Goal: Information Seeking & Learning: Learn about a topic

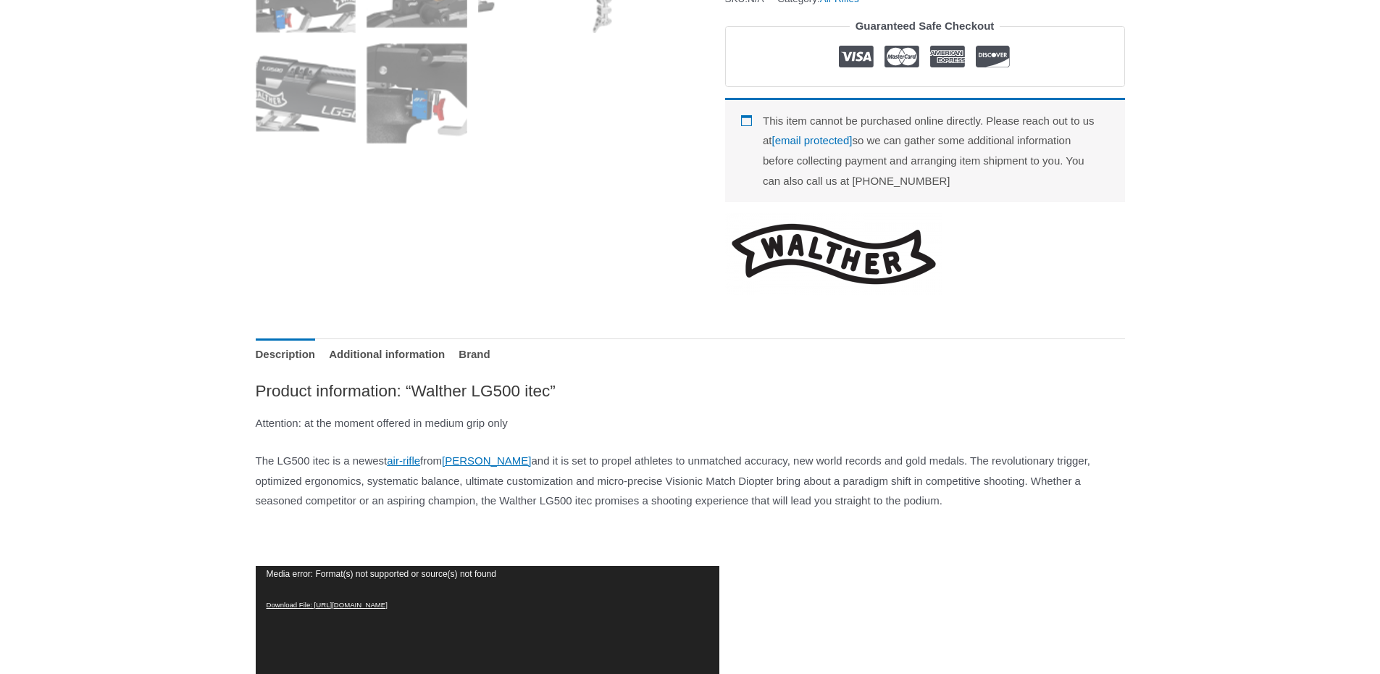
scroll to position [362, 0]
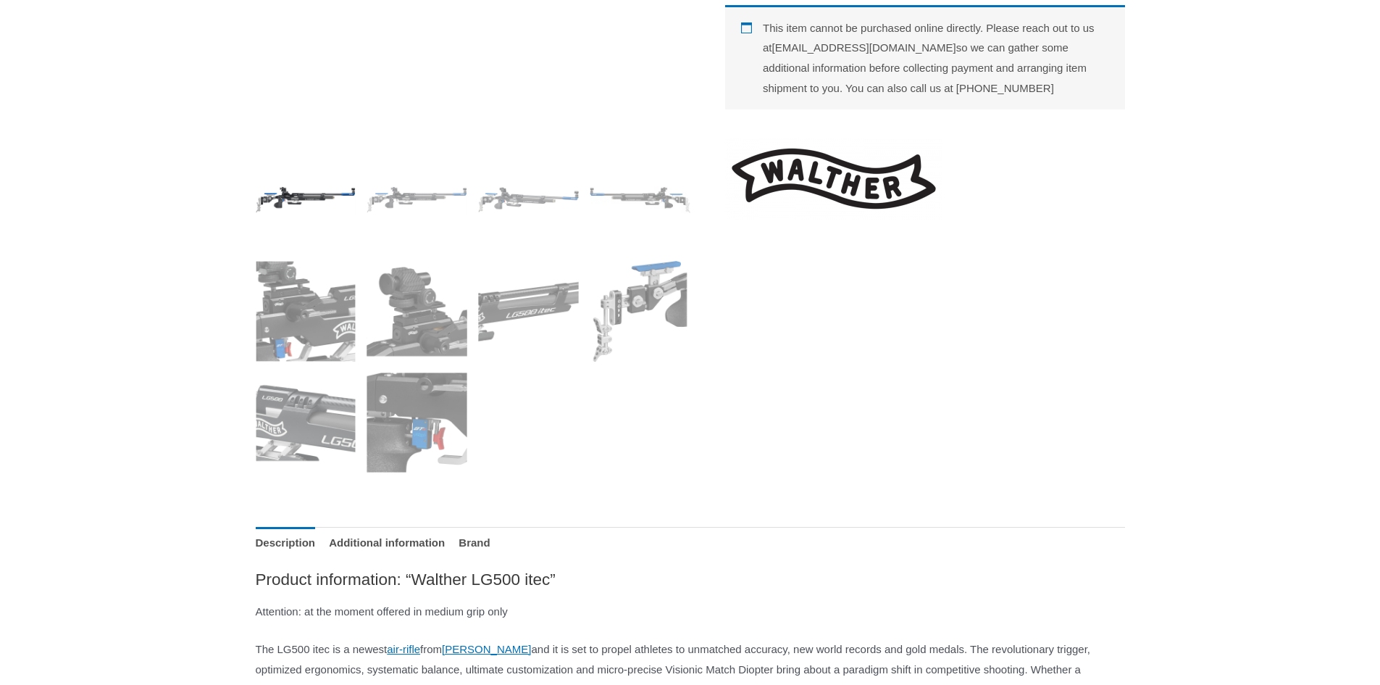
scroll to position [500, 0]
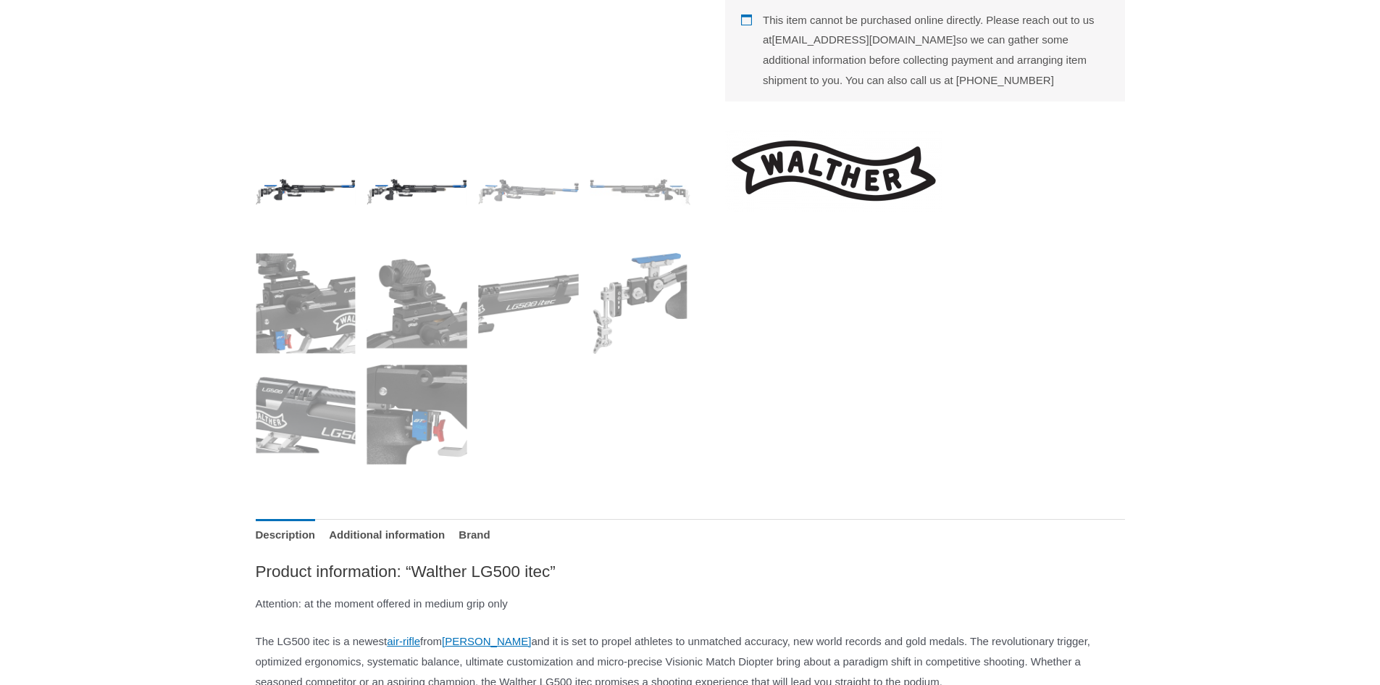
click at [416, 201] on img at bounding box center [417, 191] width 101 height 101
click at [575, 199] on img at bounding box center [528, 191] width 101 height 101
click at [628, 193] on img at bounding box center [640, 191] width 101 height 101
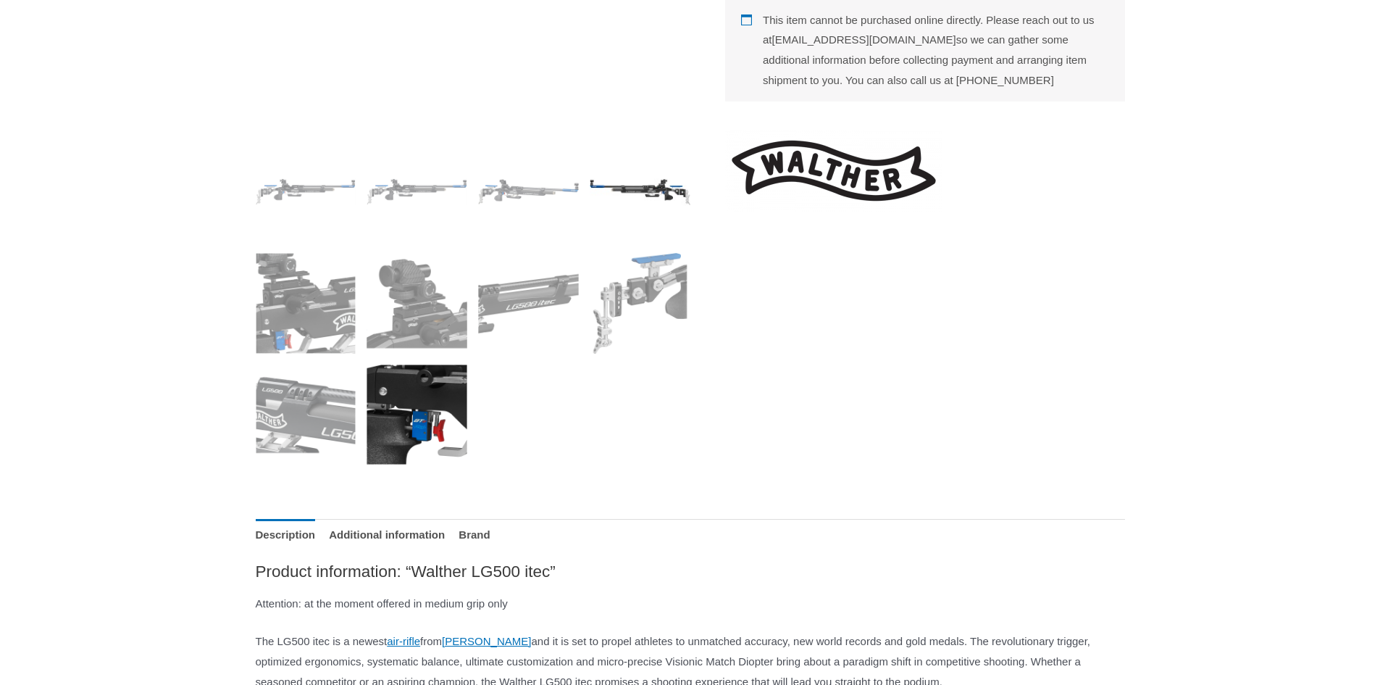
click at [405, 433] on img at bounding box center [417, 415] width 101 height 101
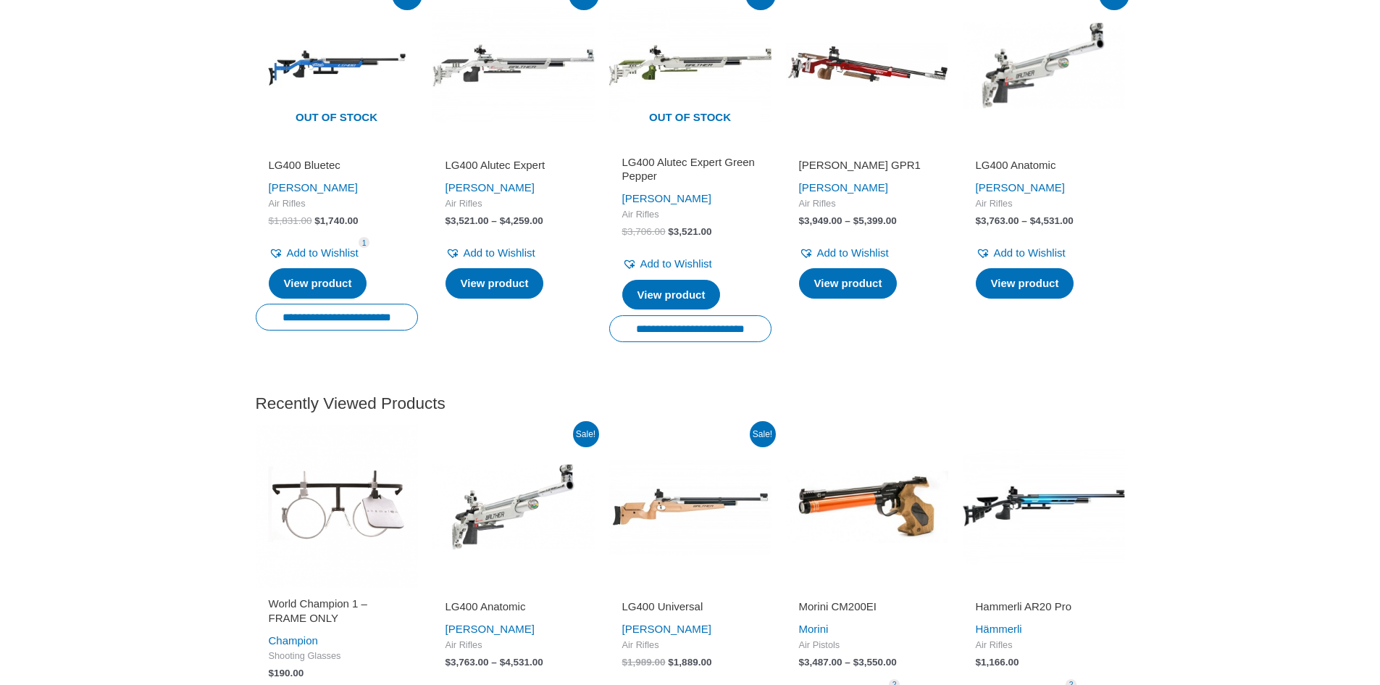
scroll to position [3978, 0]
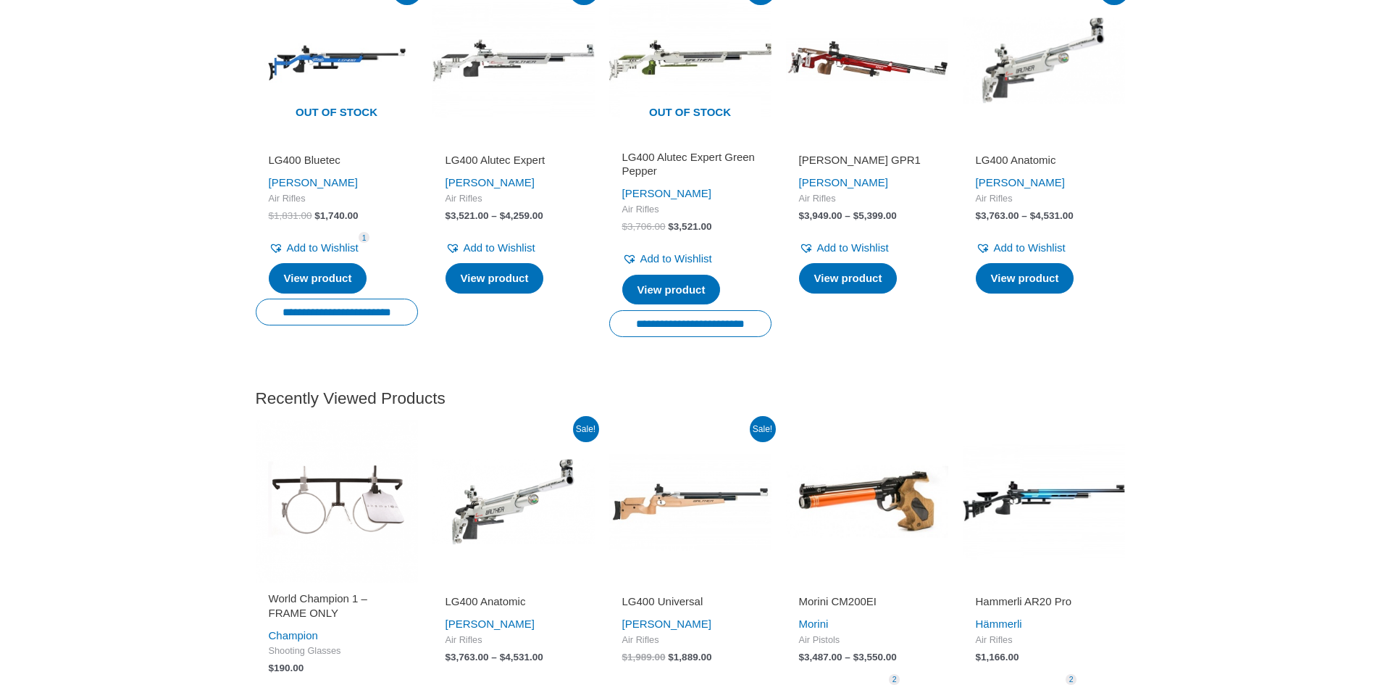
click at [807, 141] on img at bounding box center [867, 60] width 162 height 162
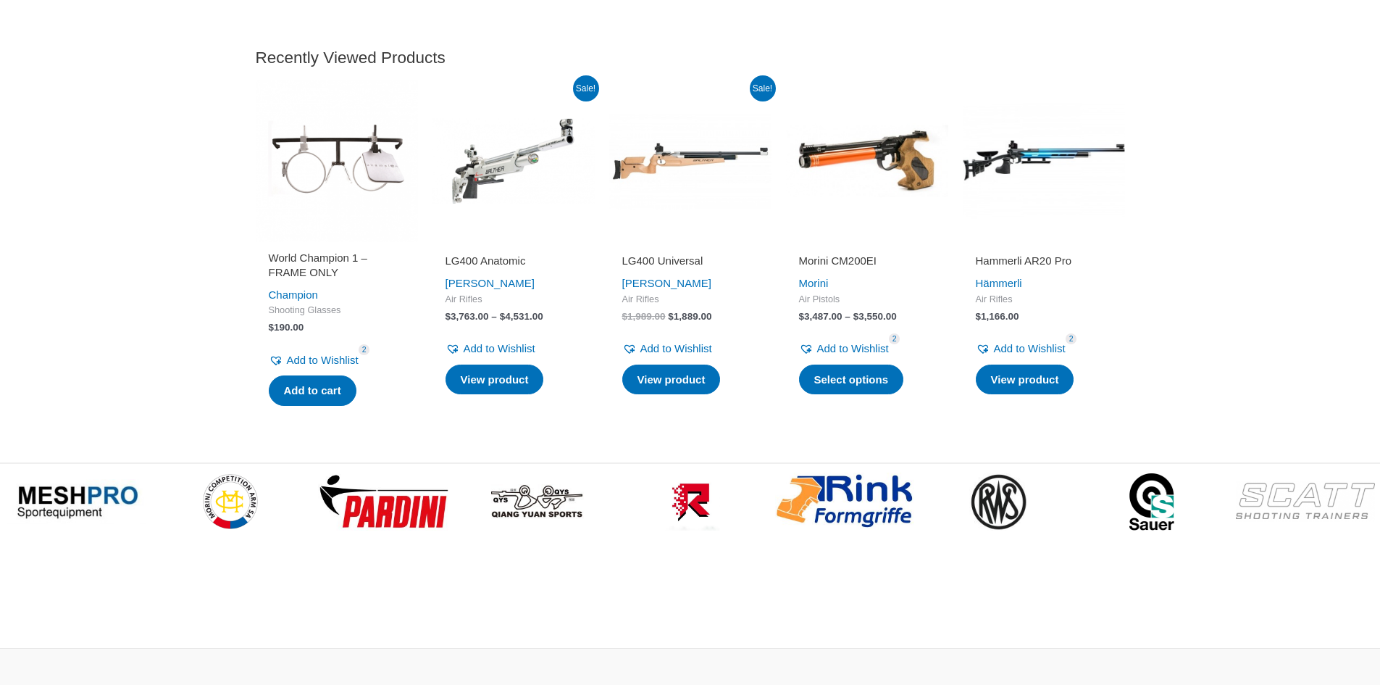
scroll to position [4341, 0]
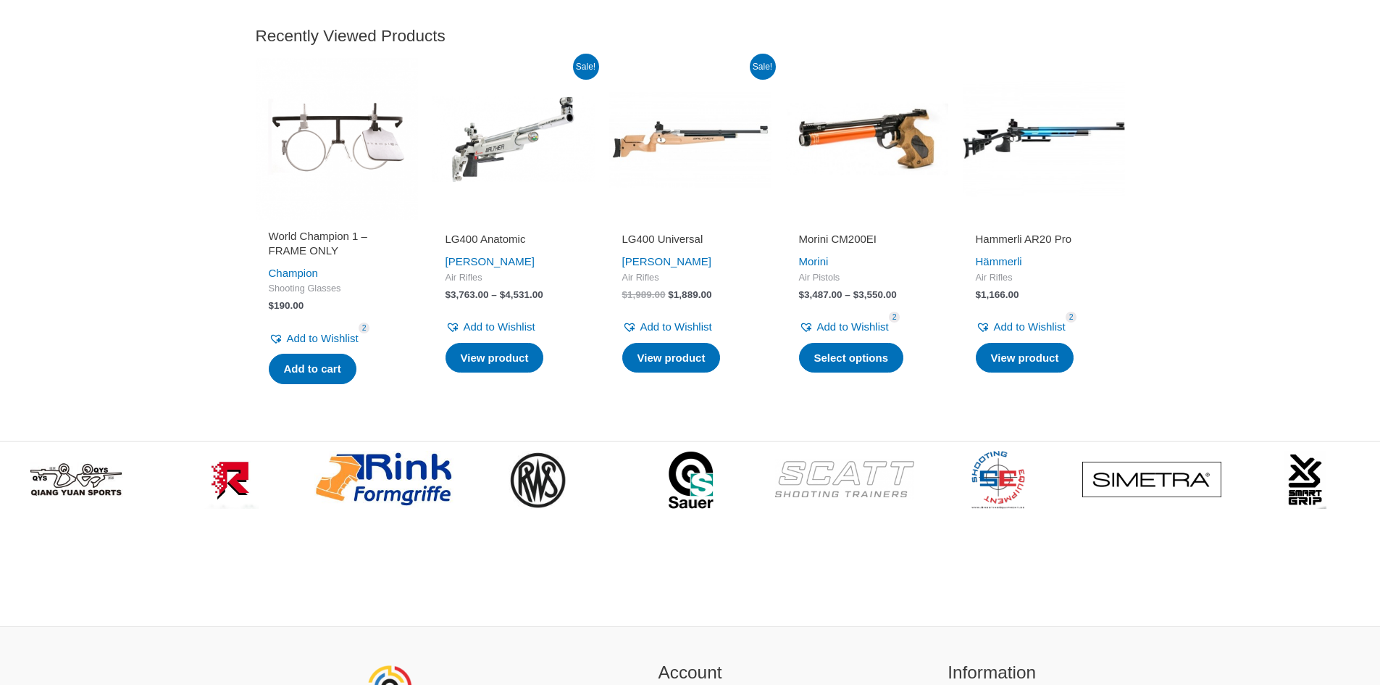
click at [1116, 220] on img at bounding box center [1044, 139] width 162 height 162
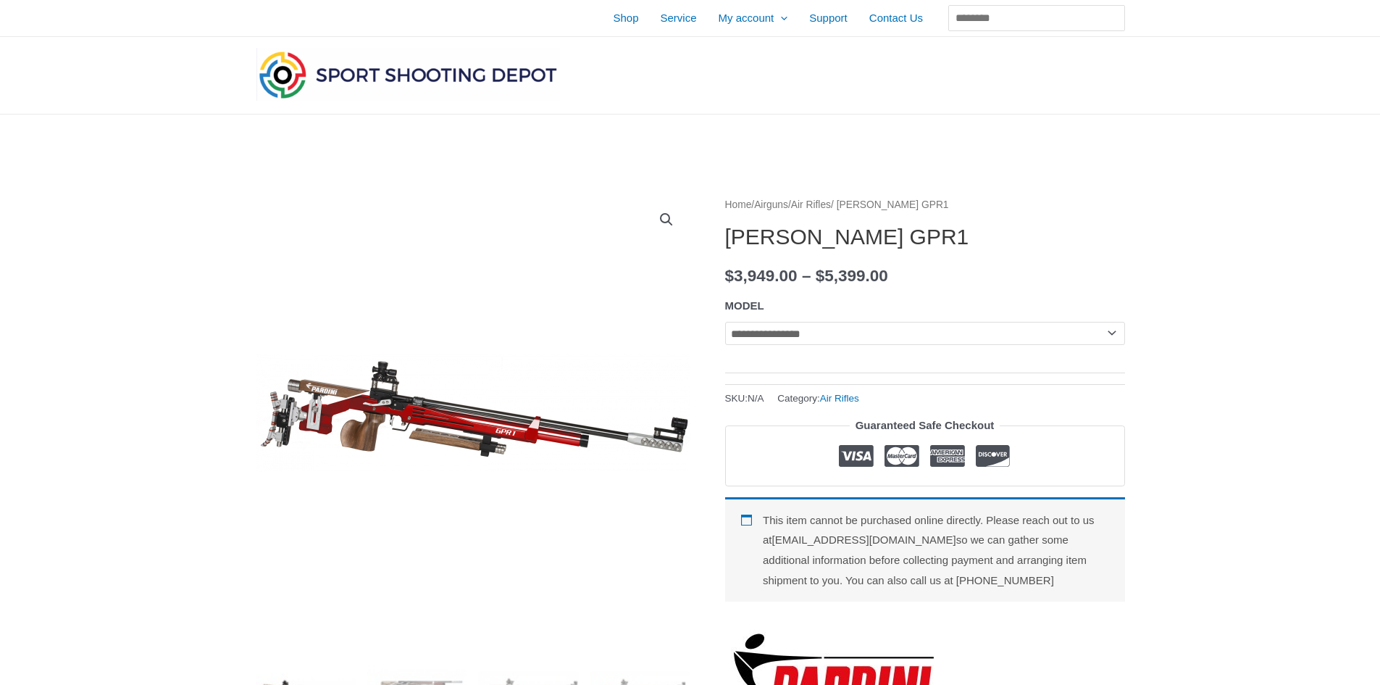
select select
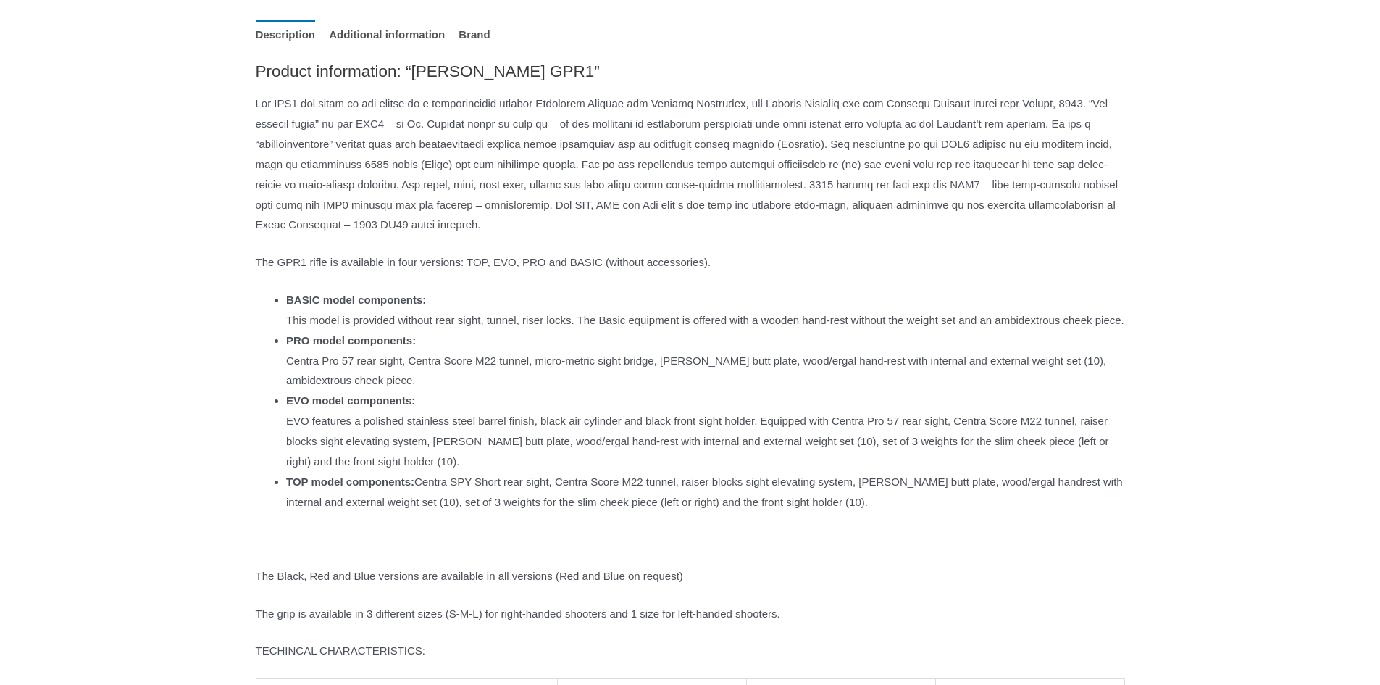
scroll to position [1015, 0]
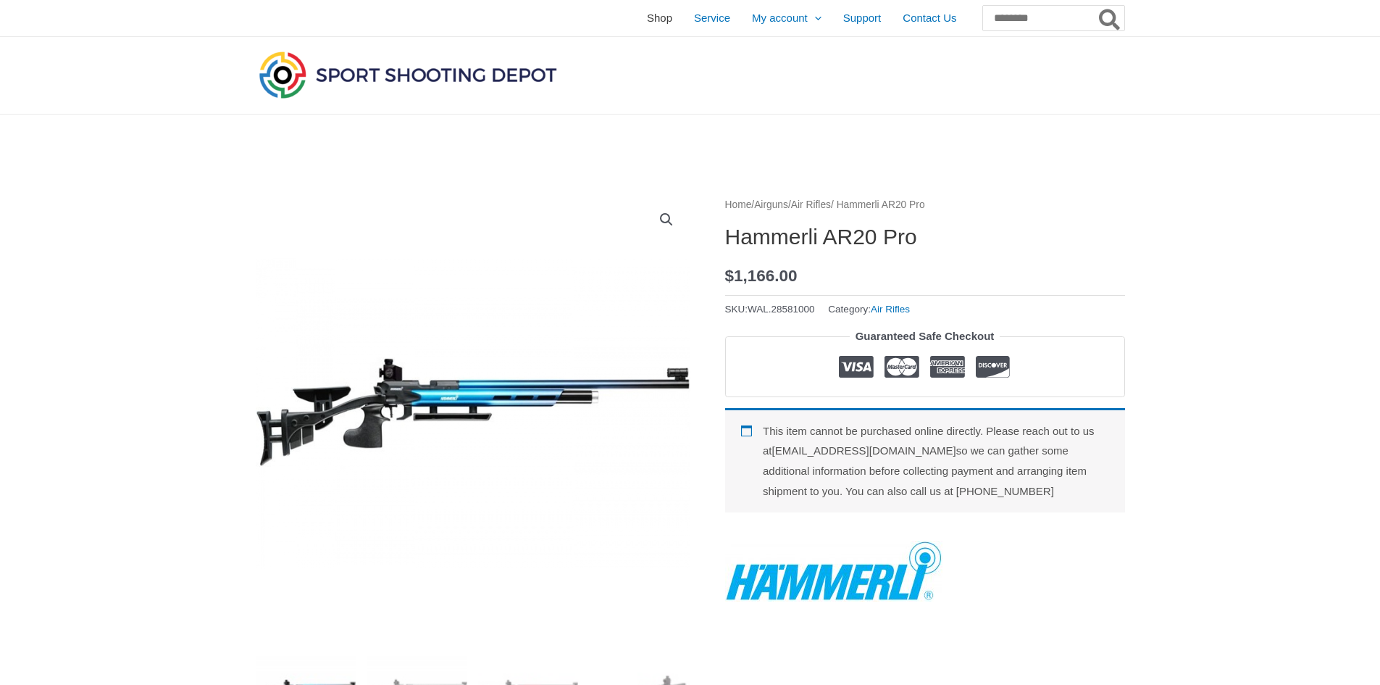
click at [647, 20] on span "Shop" at bounding box center [659, 18] width 25 height 36
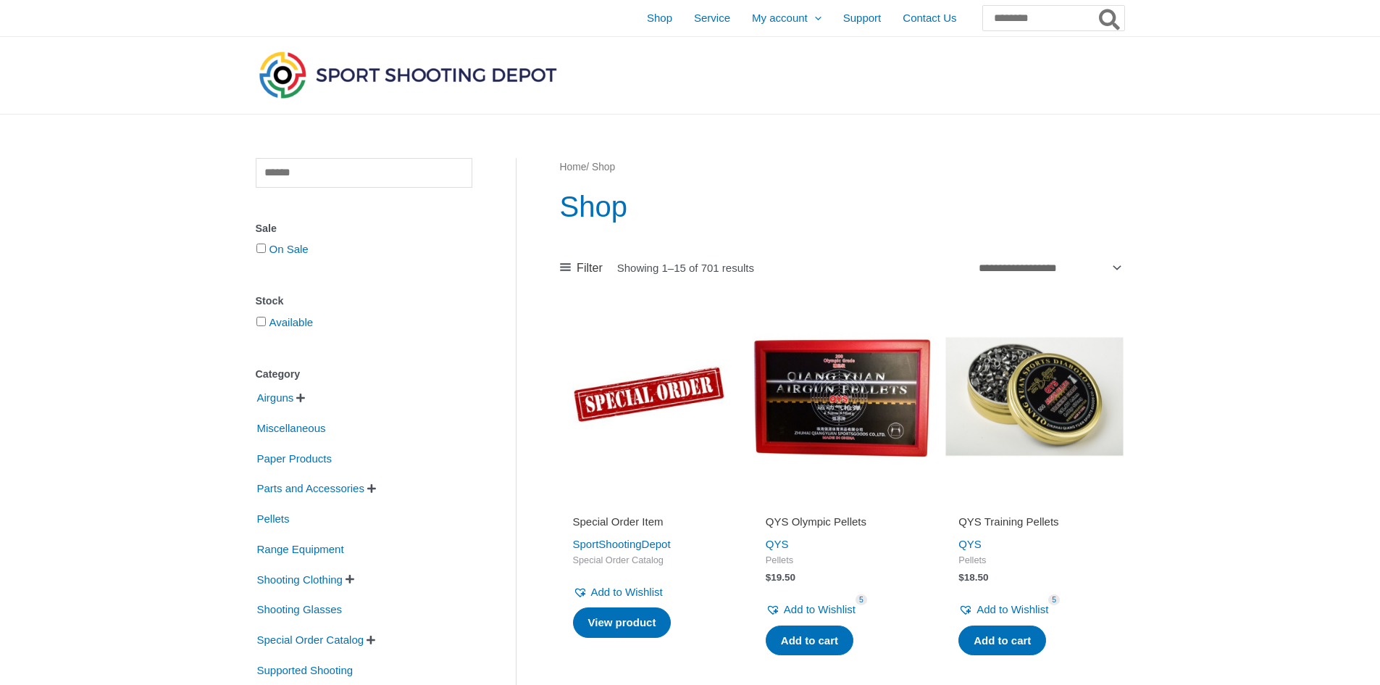
click at [305, 400] on span "" at bounding box center [300, 398] width 9 height 10
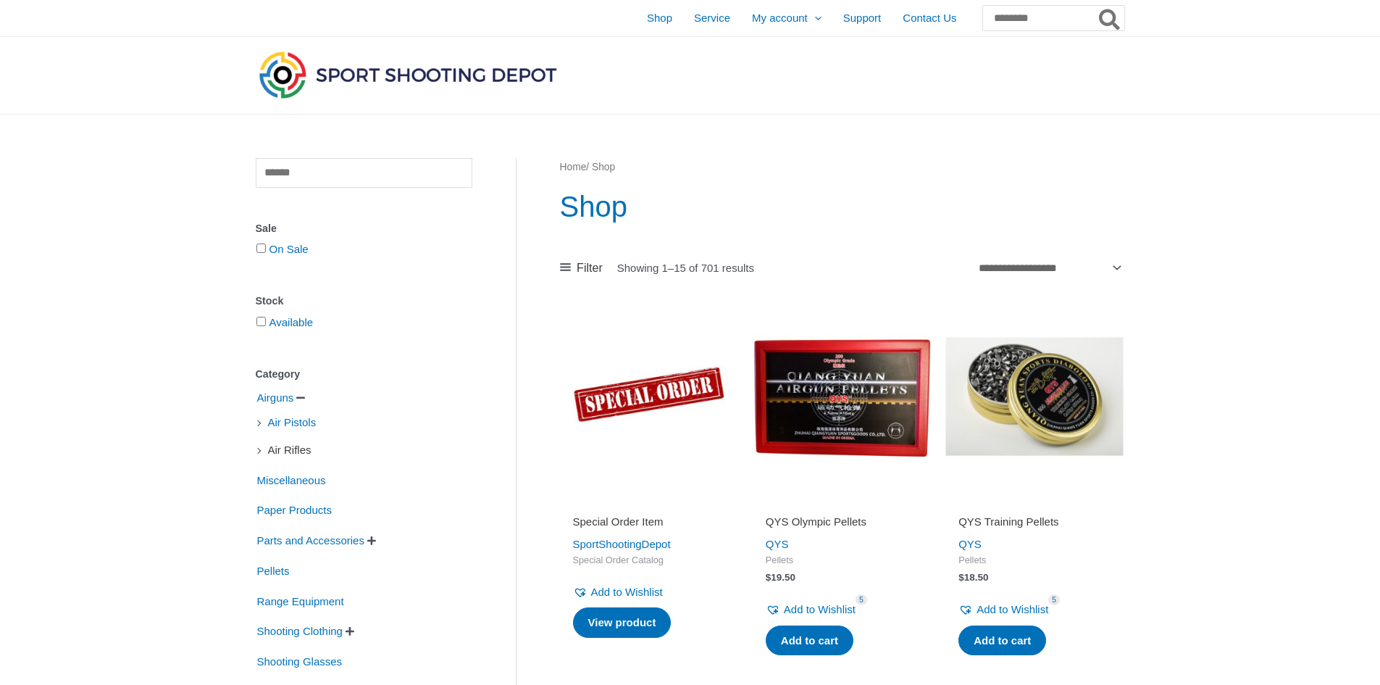
click at [294, 457] on span "Air Rifles" at bounding box center [290, 450] width 46 height 25
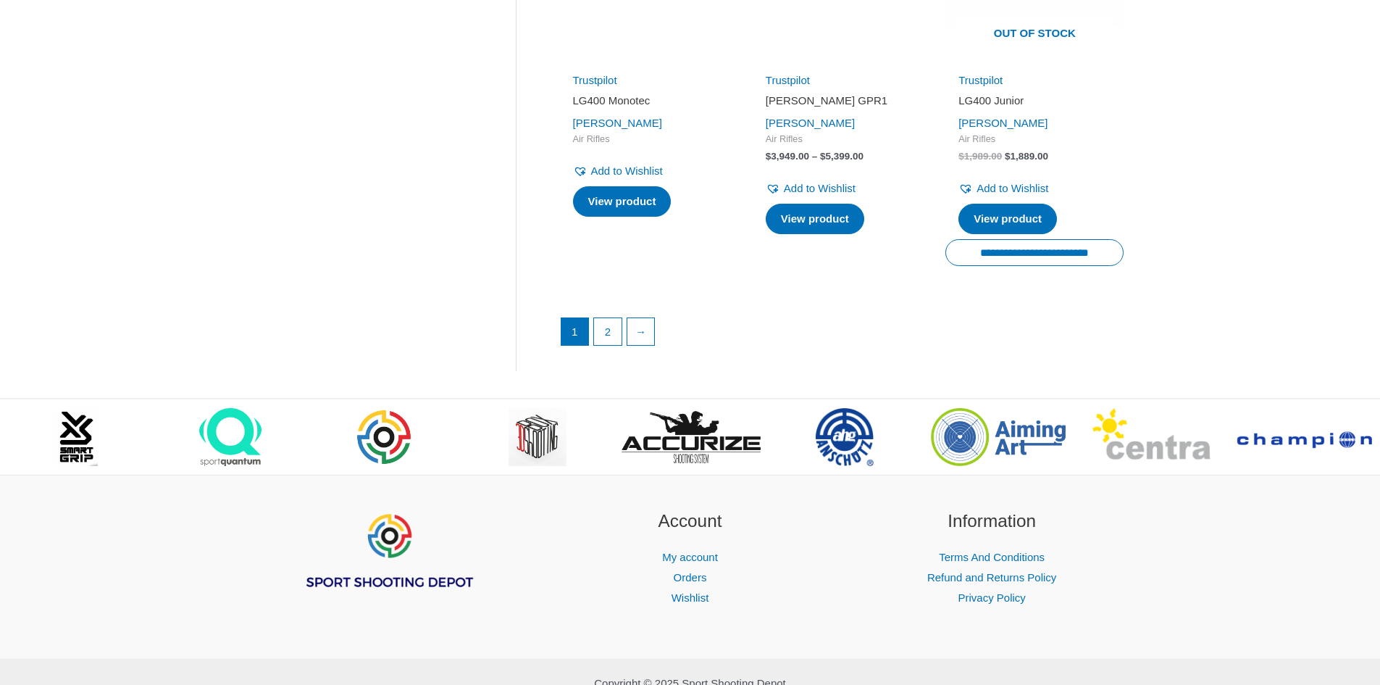
scroll to position [2174, 0]
